Goal: Task Accomplishment & Management: Complete application form

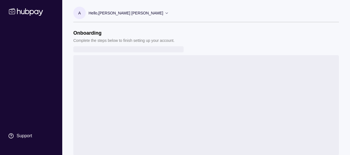
click at [168, 13] on icon at bounding box center [166, 12] width 2 height 1
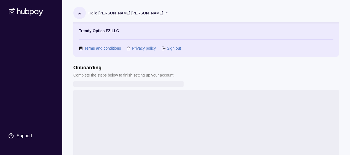
click at [169, 13] on icon at bounding box center [166, 13] width 4 height 4
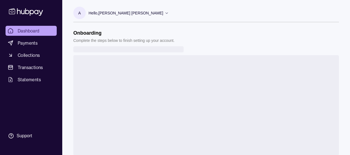
click at [80, 13] on p "A" at bounding box center [79, 13] width 2 height 6
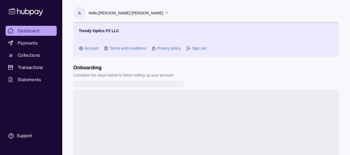
click at [91, 48] on link "Account" at bounding box center [91, 48] width 14 height 6
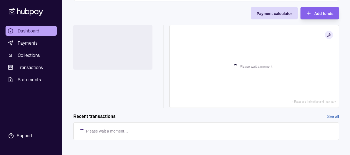
scroll to position [191, 0]
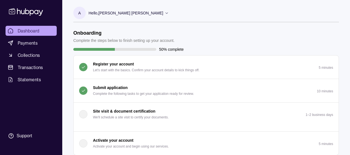
scroll to position [33, 0]
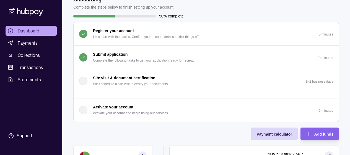
click at [98, 54] on p "Submit application" at bounding box center [110, 54] width 35 height 6
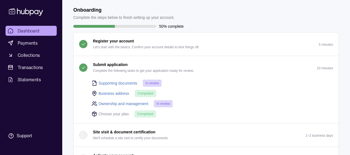
scroll to position [28, 0]
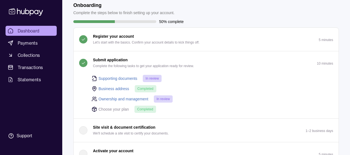
click at [121, 79] on link "Supporting documents" at bounding box center [117, 78] width 39 height 6
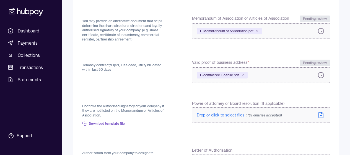
scroll to position [91, 0]
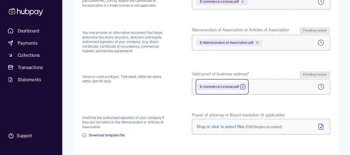
click at [242, 87] on icon at bounding box center [242, 86] width 3 height 3
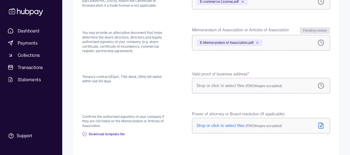
click at [217, 83] on span "Drop or click to select files (PDF/Images accepted)" at bounding box center [239, 85] width 85 height 5
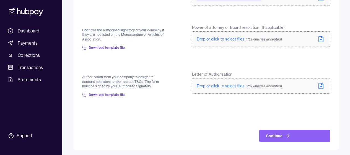
scroll to position [178, 0]
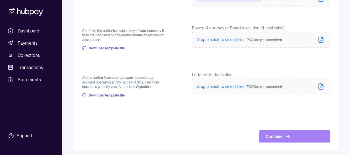
click at [282, 136] on button "Continue" at bounding box center [294, 136] width 71 height 12
